Goal: Task Accomplishment & Management: Use online tool/utility

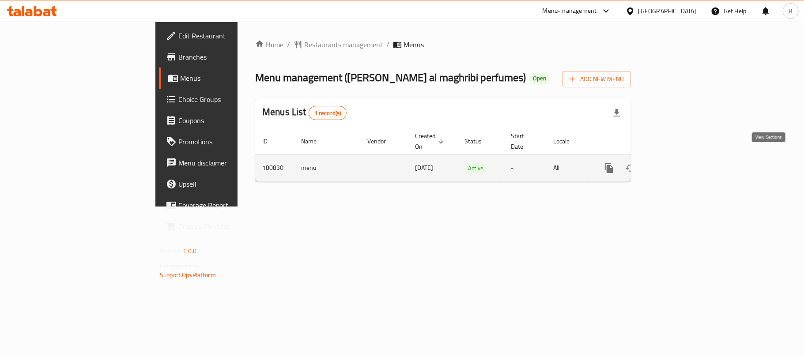
click at [683, 158] on link "enhanced table" at bounding box center [672, 168] width 21 height 21
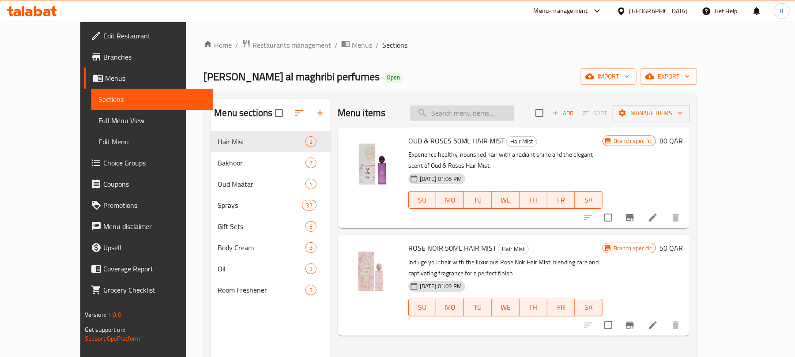
click at [475, 112] on input "search" at bounding box center [462, 112] width 104 height 15
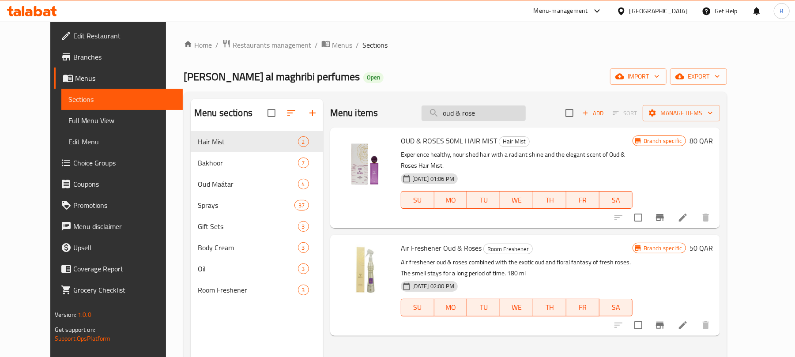
drag, startPoint x: 473, startPoint y: 117, endPoint x: 479, endPoint y: 118, distance: 6.4
click at [479, 118] on input "oud & rose" at bounding box center [473, 112] width 104 height 15
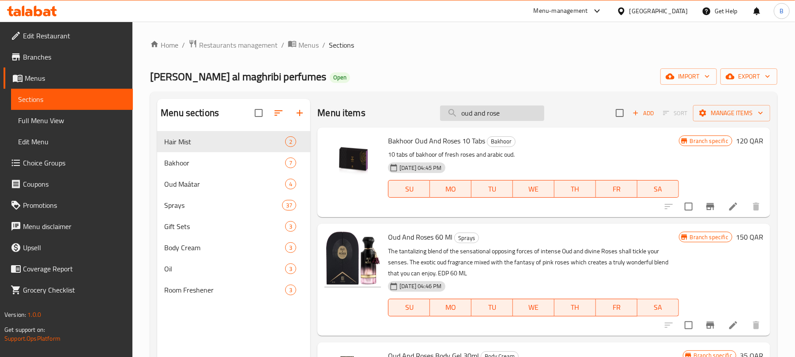
click at [511, 114] on input "oud and rose" at bounding box center [492, 112] width 104 height 15
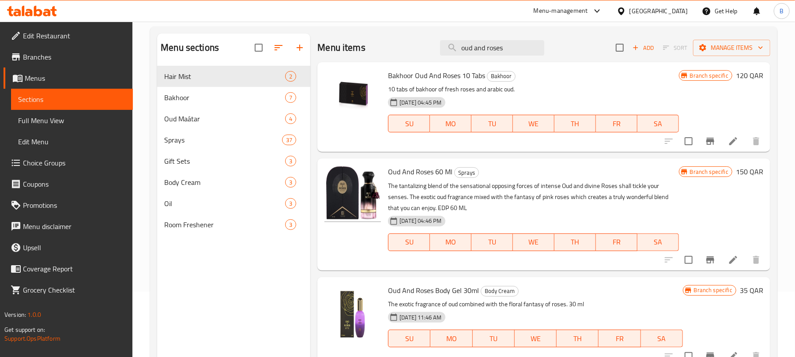
scroll to position [6, 0]
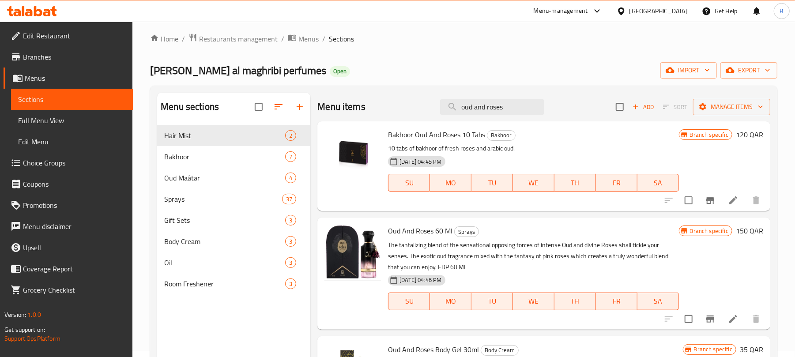
type input "oud and roses"
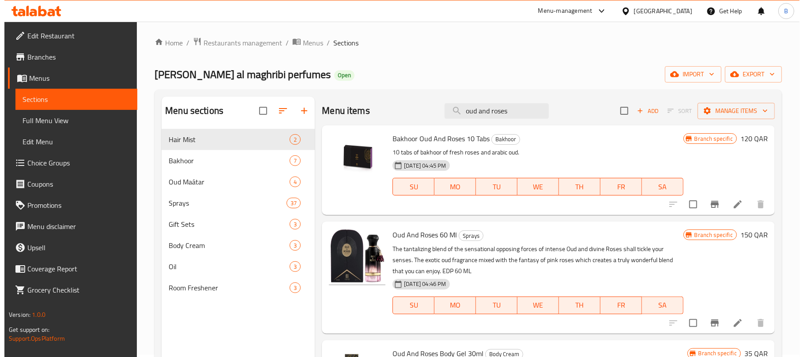
scroll to position [0, 0]
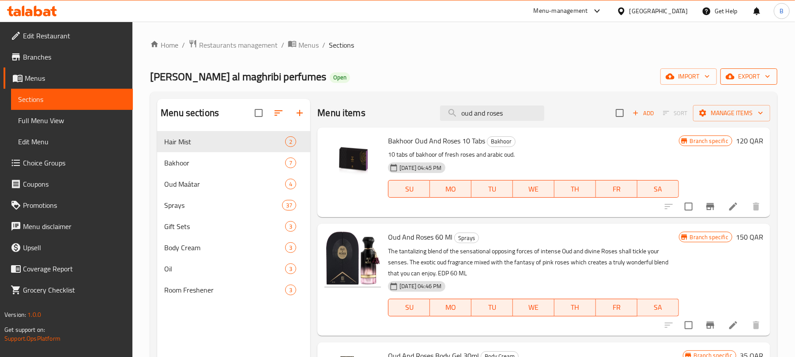
click at [750, 77] on span "export" at bounding box center [748, 76] width 43 height 11
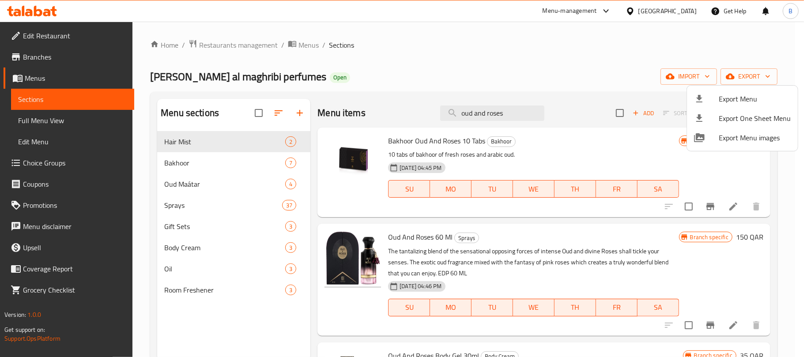
click at [590, 77] on div at bounding box center [402, 178] width 804 height 357
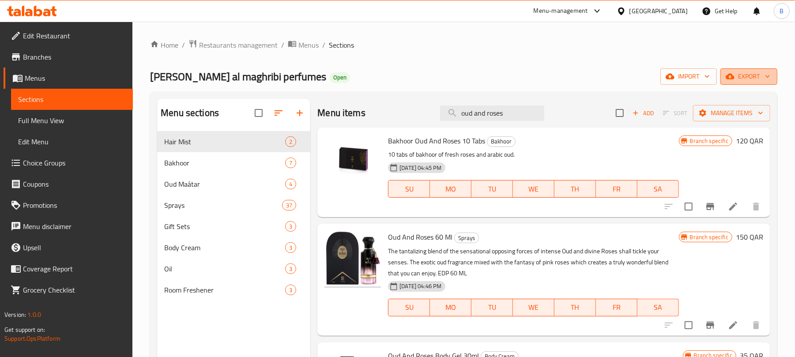
click at [733, 82] on span "export" at bounding box center [748, 76] width 43 height 11
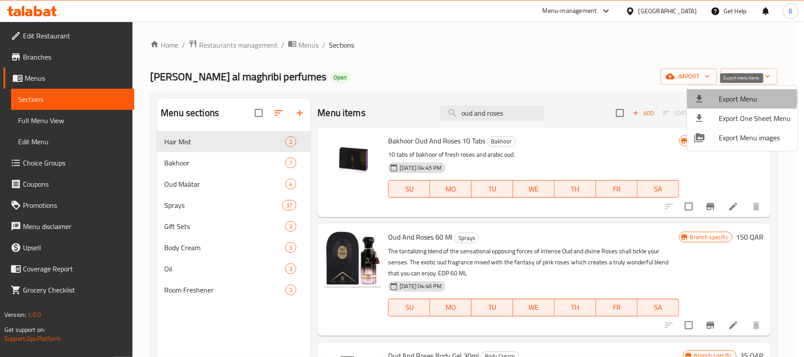
click at [721, 98] on span "Export Menu" at bounding box center [754, 99] width 72 height 11
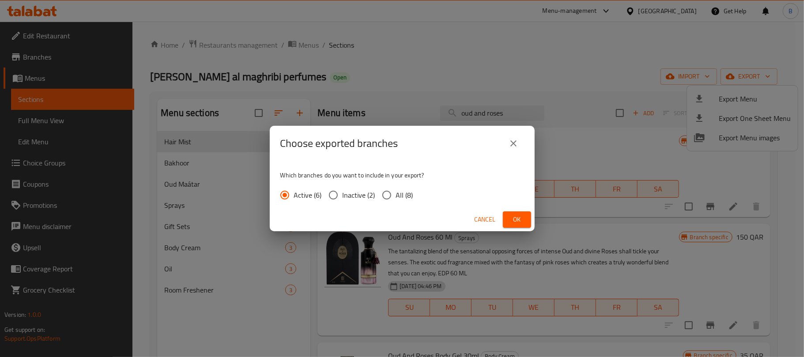
click at [417, 192] on div "Active (6) Inactive (2) All (8)" at bounding box center [350, 195] width 140 height 19
click at [399, 200] on span "All (8)" at bounding box center [404, 195] width 17 height 11
click at [396, 200] on input "All (8)" at bounding box center [386, 195] width 19 height 19
radio input "true"
click at [507, 215] on button "Ok" at bounding box center [517, 219] width 28 height 16
